Goal: Transaction & Acquisition: Purchase product/service

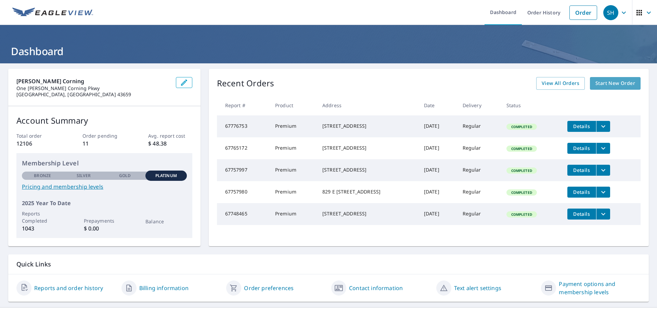
click at [600, 81] on span "Start New Order" at bounding box center [615, 83] width 40 height 9
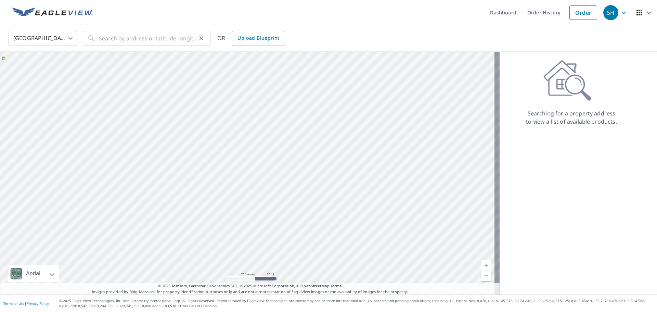
click at [201, 40] on icon "Clear" at bounding box center [201, 38] width 7 height 7
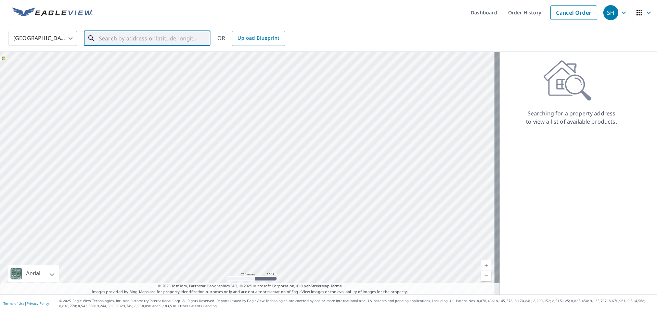
click at [156, 41] on input "text" at bounding box center [147, 38] width 97 height 19
paste input "121 DUNDEE PL"
click at [166, 62] on p "[GEOGRAPHIC_DATA][PERSON_NAME]" at bounding box center [150, 65] width 107 height 7
type input "[STREET_ADDRESS][PERSON_NAME]"
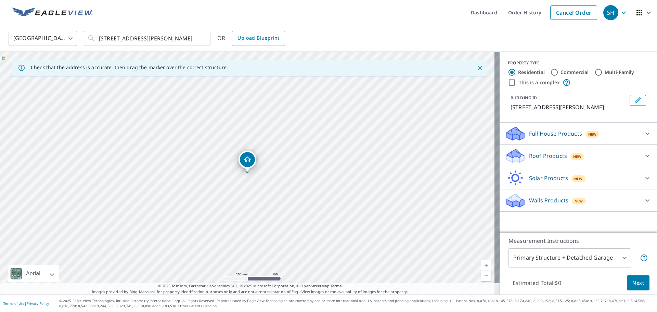
click at [531, 160] on div "Roof Products New" at bounding box center [572, 156] width 134 height 16
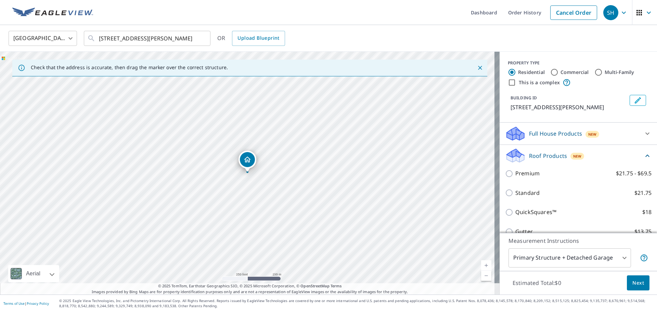
click at [526, 174] on p "Premium" at bounding box center [527, 173] width 24 height 9
click at [515, 174] on input "Premium $21.75 - $69.5" at bounding box center [510, 173] width 10 height 8
checkbox input "true"
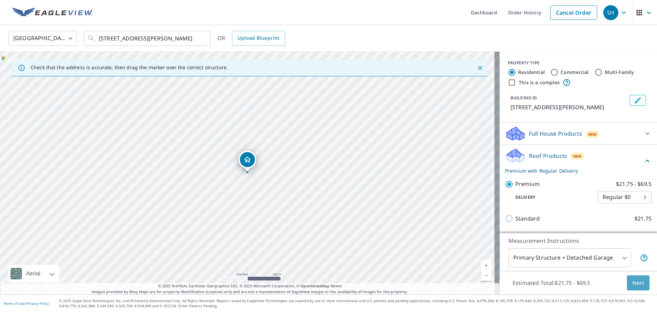
click at [637, 279] on span "Next" at bounding box center [638, 282] width 12 height 9
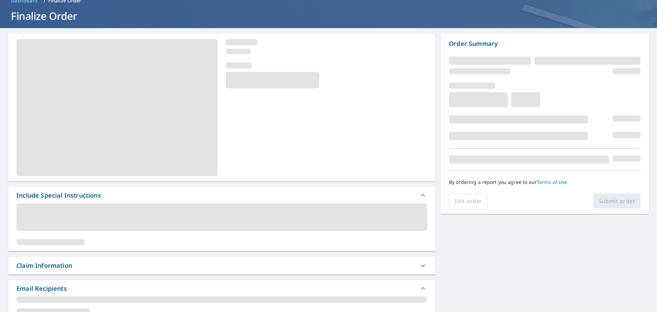
scroll to position [68, 0]
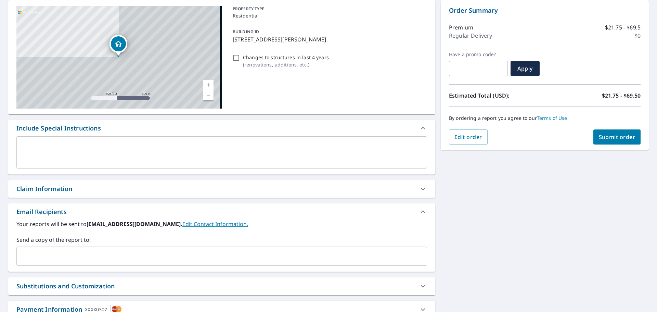
click at [201, 229] on div "Your reports will be sent to [EMAIL_ADDRESS][DOMAIN_NAME]. Edit Contact Informa…" at bounding box center [221, 243] width 410 height 46
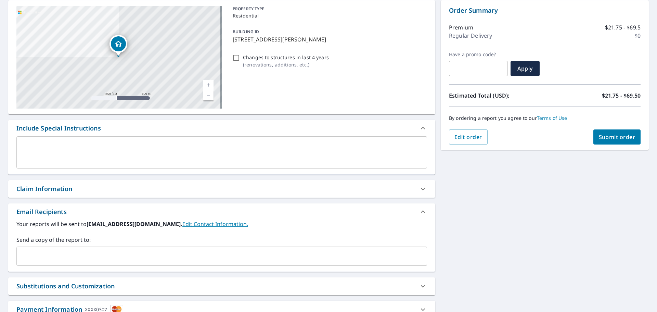
click at [195, 191] on div "Claim Information" at bounding box center [215, 188] width 398 height 9
checkbox input "true"
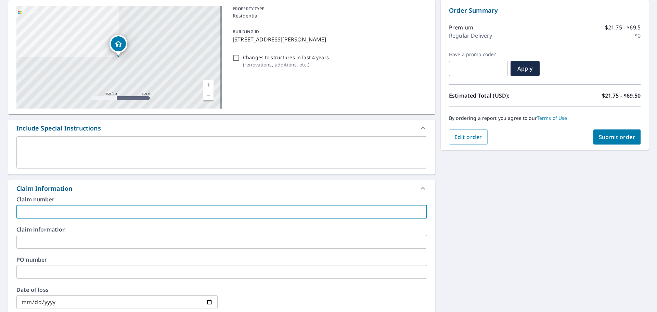
click at [172, 213] on input "text" at bounding box center [221, 211] width 410 height 14
paste input "20618074"
type input "20618074"
checkbox input "true"
type input "20618074"
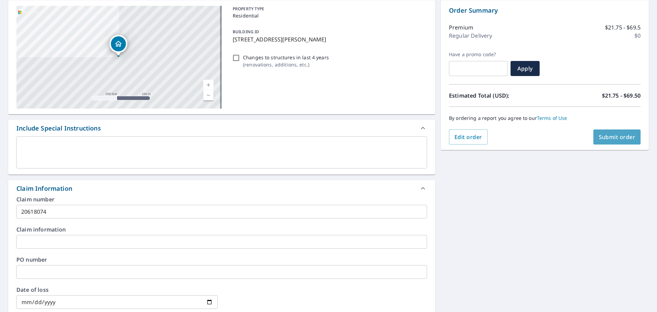
click at [598, 135] on span "Submit order" at bounding box center [616, 137] width 37 height 8
checkbox input "true"
